Goal: Information Seeking & Learning: Compare options

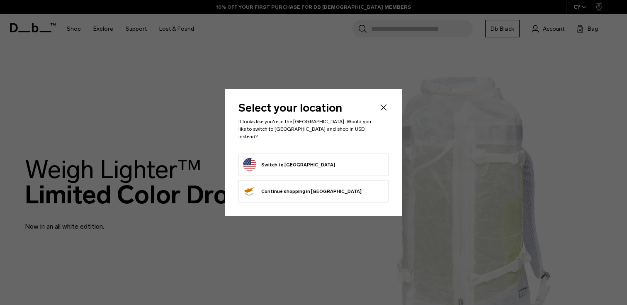
click at [383, 112] on icon "Close" at bounding box center [384, 107] width 10 height 10
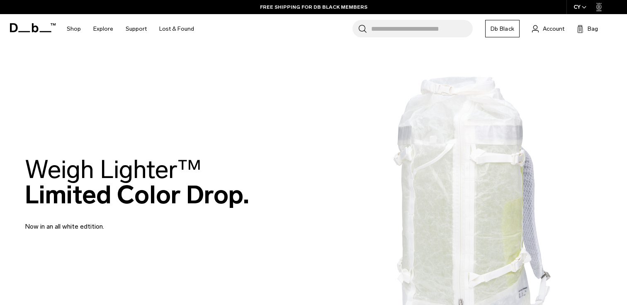
click at [582, 5] on span "button" at bounding box center [584, 7] width 5 height 6
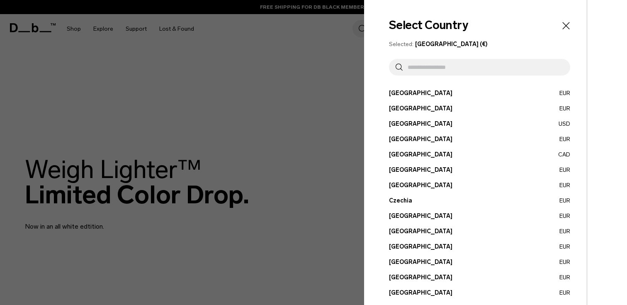
click at [462, 67] on input "text" at bounding box center [483, 67] width 161 height 17
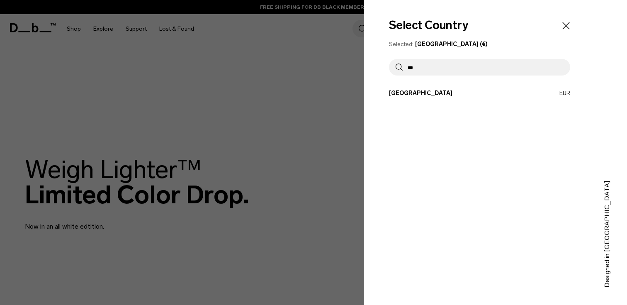
type input "***"
click at [421, 106] on div "Select Country Selected: Cyprus (€) *** Austria EUR Belgium EUR Brazil USD" at bounding box center [475, 152] width 223 height 305
click at [421, 100] on div "Select Country Selected: Cyprus (€) *** Austria EUR Belgium EUR Brazil USD" at bounding box center [475, 152] width 223 height 305
click at [421, 91] on button "Finland EUR" at bounding box center [479, 93] width 181 height 9
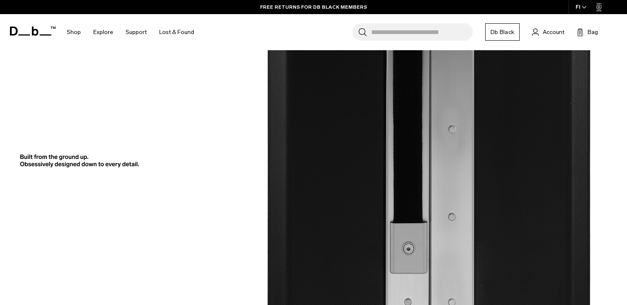
scroll to position [1149, 0]
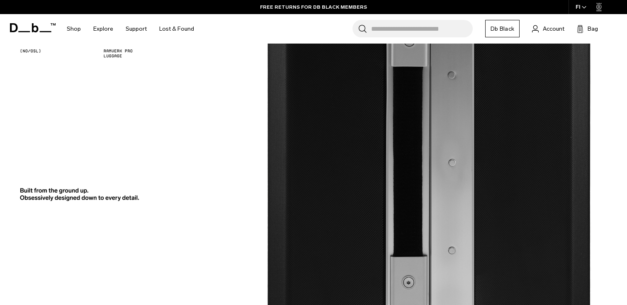
click at [317, 211] on img at bounding box center [313, 63] width 627 height 584
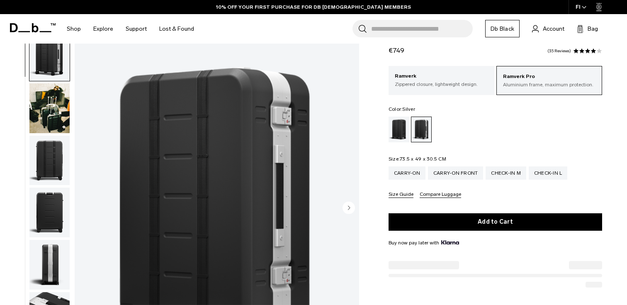
scroll to position [24, 0]
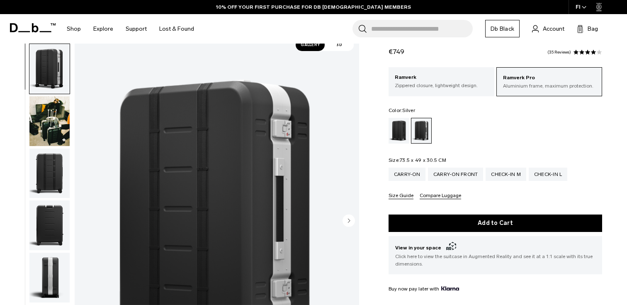
click at [57, 121] on img "button" at bounding box center [49, 121] width 40 height 50
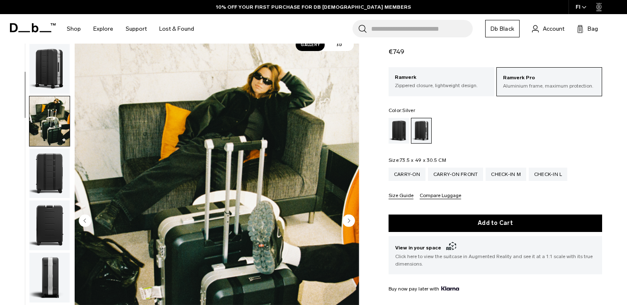
scroll to position [0, 0]
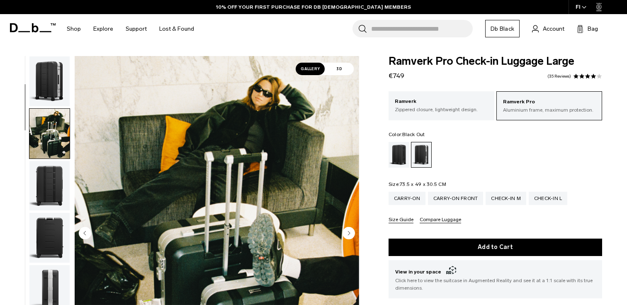
click at [403, 155] on div "Black Out" at bounding box center [399, 155] width 21 height 26
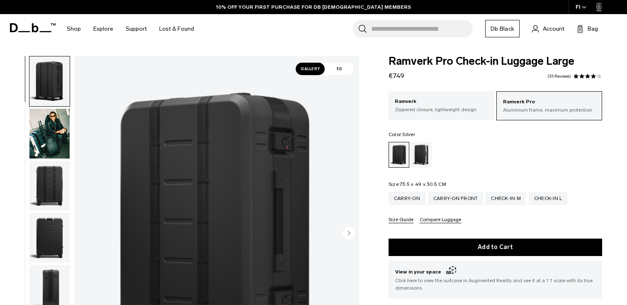
click at [427, 153] on div "Silver" at bounding box center [421, 155] width 21 height 26
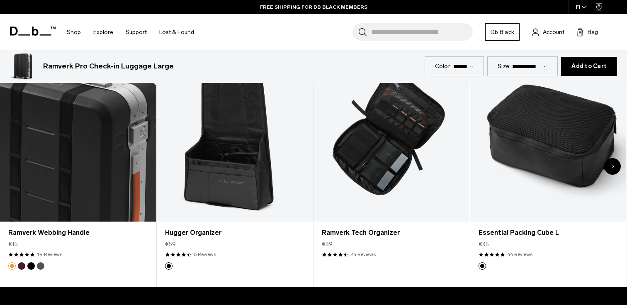
scroll to position [1798, 0]
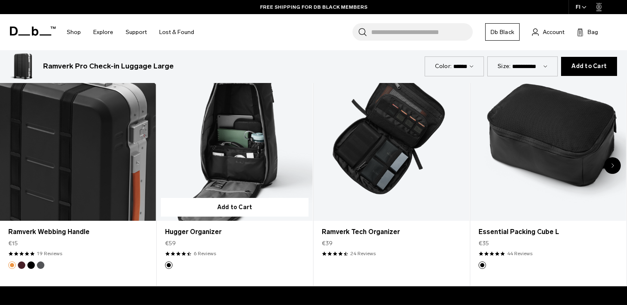
click at [184, 223] on div "Hugger Organizer €59 4.3 star rating 6 Reviews" at bounding box center [235, 241] width 156 height 41
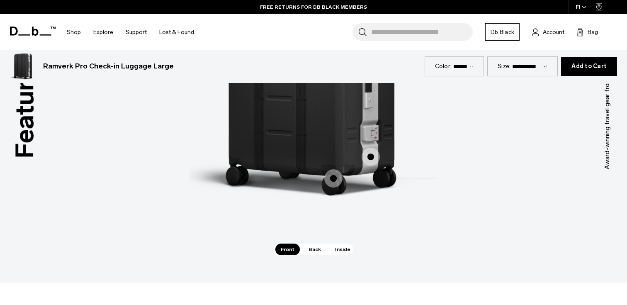
scroll to position [1073, 0]
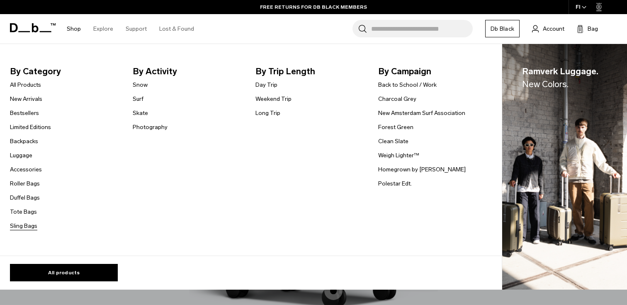
click at [22, 227] on link "Sling Bags" at bounding box center [23, 225] width 27 height 9
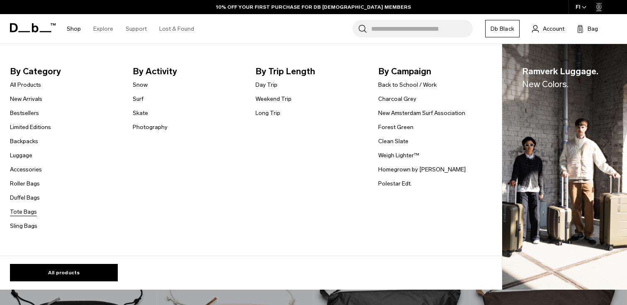
click at [25, 211] on link "Tote Bags" at bounding box center [23, 211] width 27 height 9
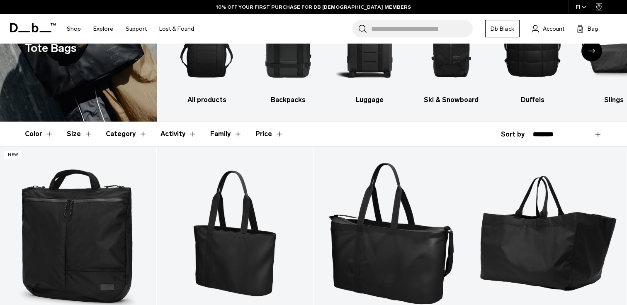
scroll to position [67, 0]
